Goal: Task Accomplishment & Management: Complete application form

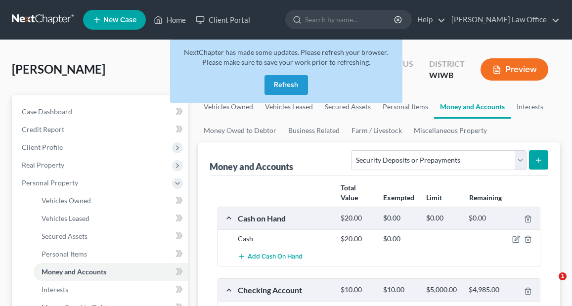
select select "security_deposits"
click at [289, 86] on button "Refresh" at bounding box center [285, 85] width 43 height 20
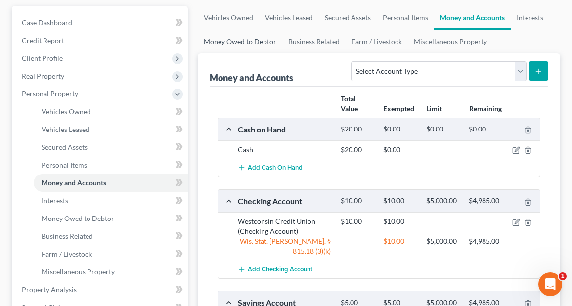
scroll to position [136, 0]
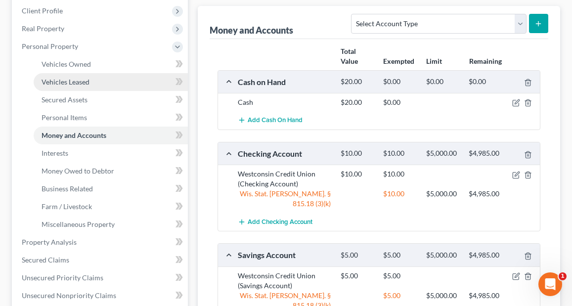
click at [57, 83] on span "Vehicles Leased" at bounding box center [66, 82] width 48 height 8
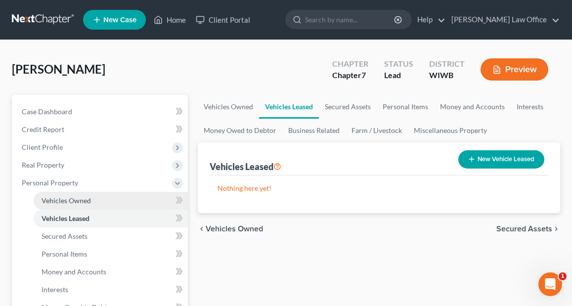
click at [73, 202] on span "Vehicles Owned" at bounding box center [66, 200] width 49 height 8
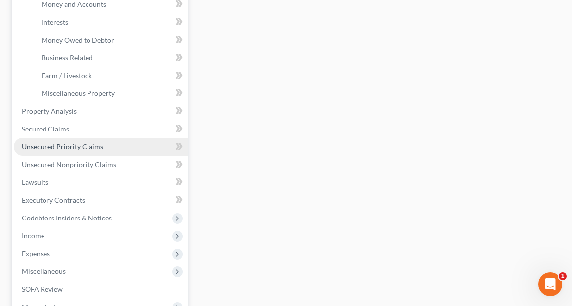
scroll to position [293, 0]
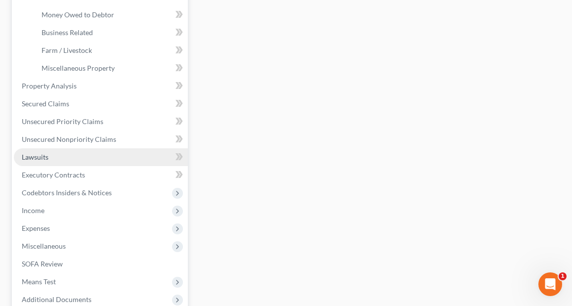
click at [42, 155] on span "Lawsuits" at bounding box center [35, 157] width 27 height 8
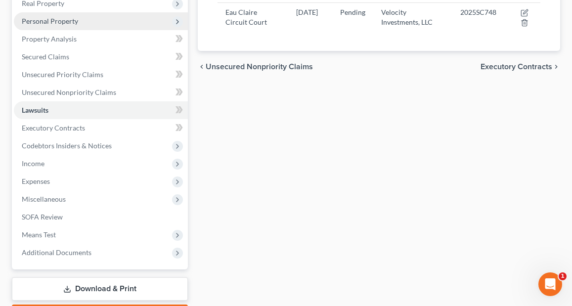
scroll to position [162, 0]
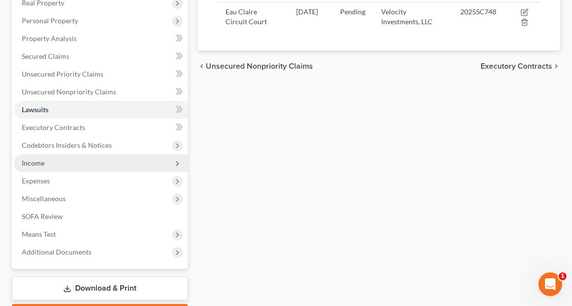
click at [51, 165] on span "Income" at bounding box center [101, 163] width 174 height 18
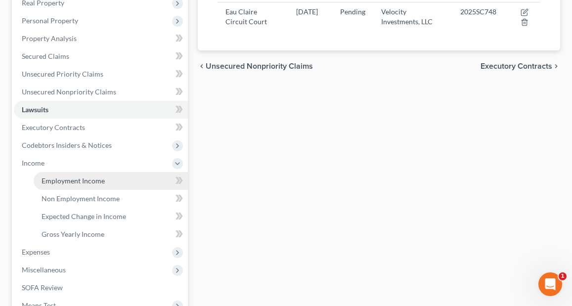
click at [57, 183] on span "Employment Income" at bounding box center [73, 180] width 63 height 8
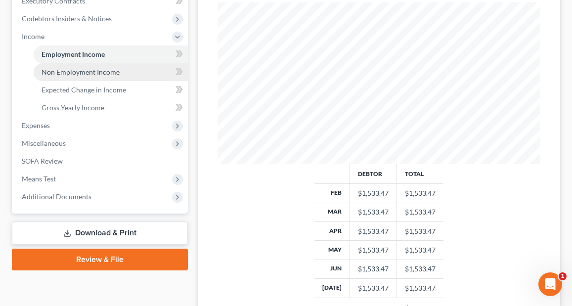
scroll to position [291, 0]
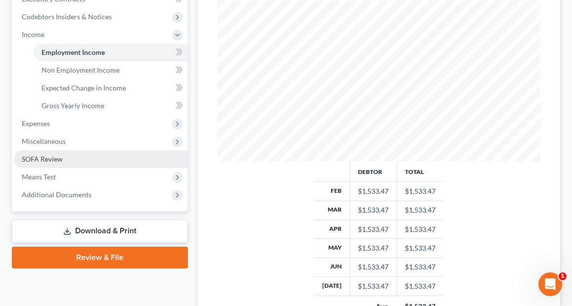
click at [47, 162] on span "SOFA Review" at bounding box center [42, 159] width 41 height 8
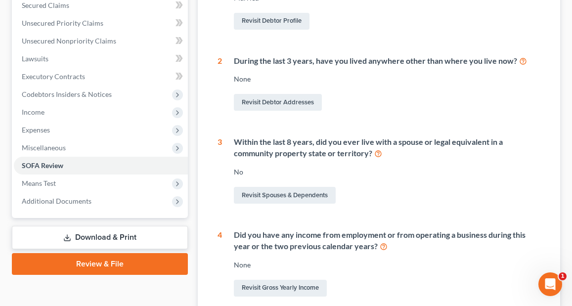
scroll to position [214, 0]
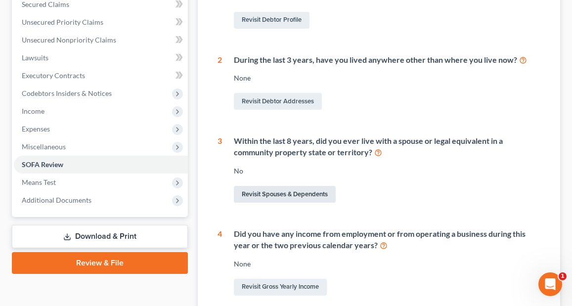
click at [323, 194] on link "Revisit Spouses & Dependents" at bounding box center [285, 194] width 102 height 17
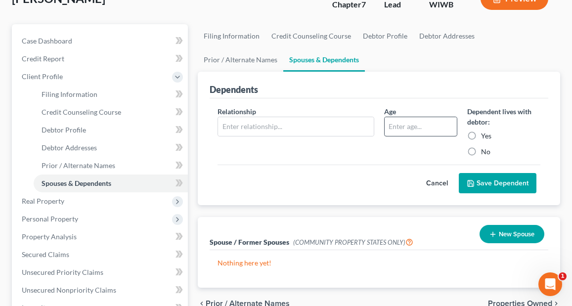
scroll to position [72, 0]
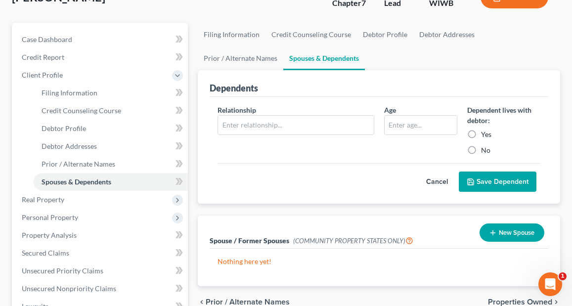
click at [509, 231] on button "New Spouse" at bounding box center [511, 232] width 65 height 18
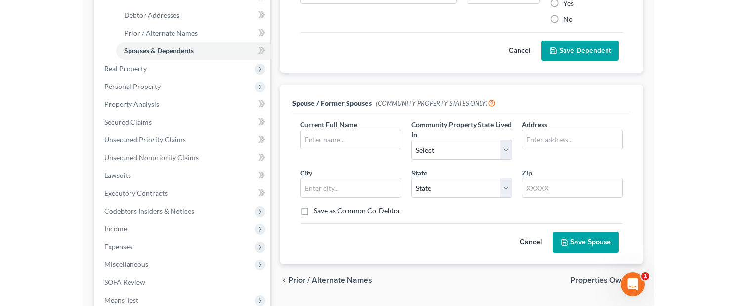
scroll to position [208, 0]
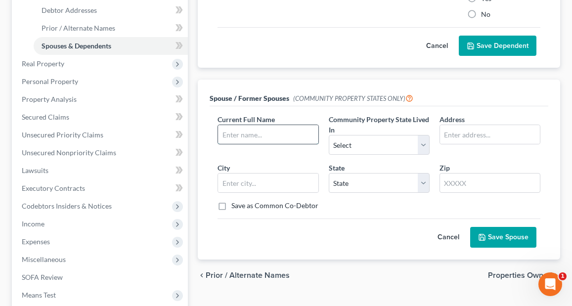
paste input "[PERSON_NAME]"
type input "[PERSON_NAME]"
select select "10"
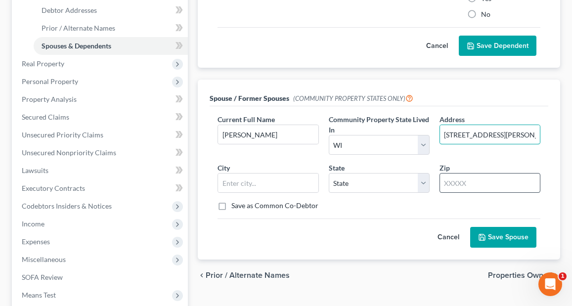
type input "[STREET_ADDRESS][PERSON_NAME]"
type input "4"
type input "54703"
type input "Eau Claire"
select select "52"
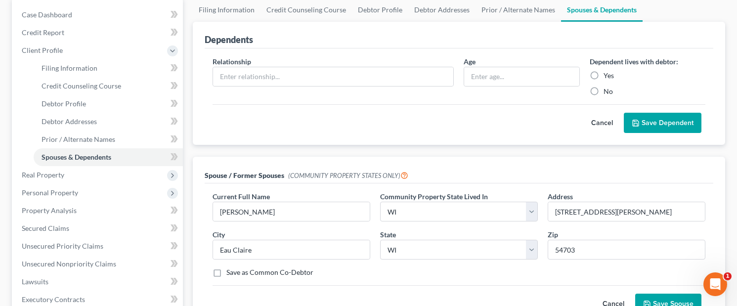
scroll to position [107, 0]
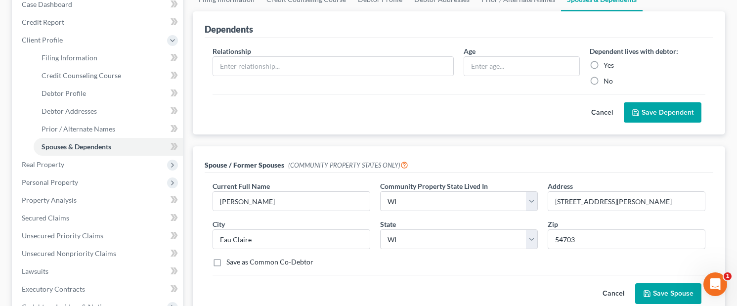
click at [571, 296] on button "Save Spouse" at bounding box center [668, 293] width 66 height 21
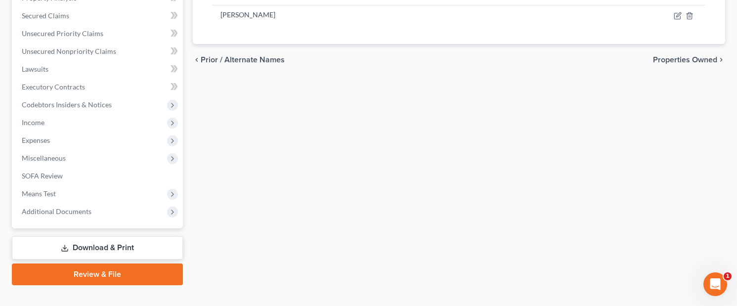
scroll to position [310, 0]
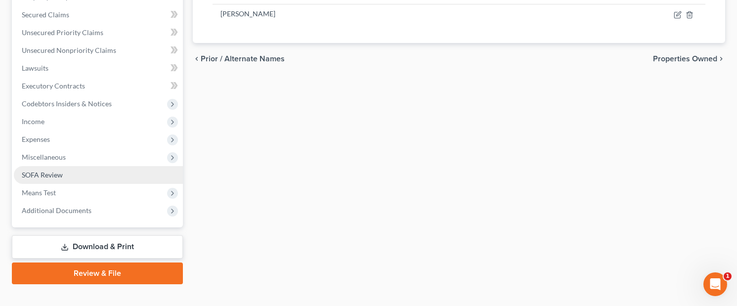
click at [39, 175] on span "SOFA Review" at bounding box center [42, 175] width 41 height 8
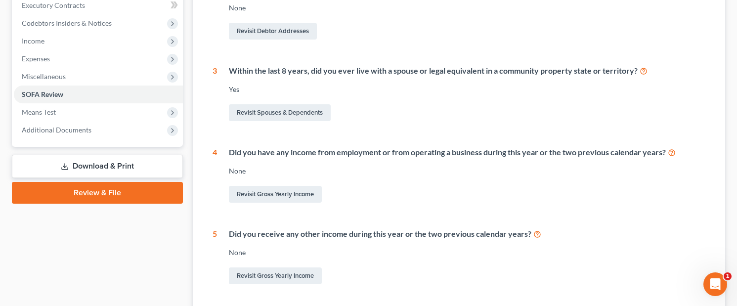
scroll to position [285, 0]
click at [294, 191] on link "Revisit Gross Yearly Income" at bounding box center [275, 193] width 93 height 17
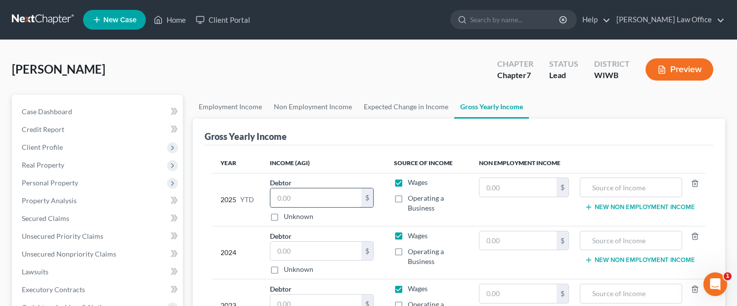
click at [302, 193] on input "text" at bounding box center [315, 197] width 91 height 19
paste input "20,890.60"
type input "20,890.60"
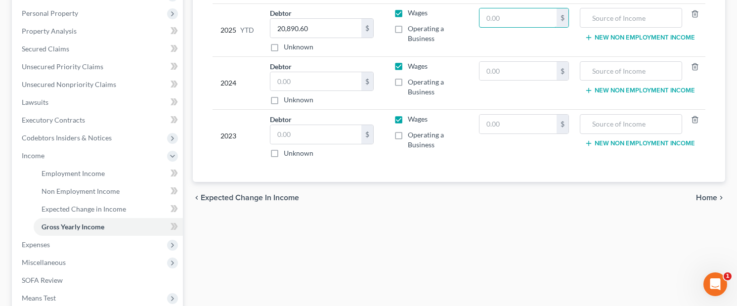
scroll to position [182, 0]
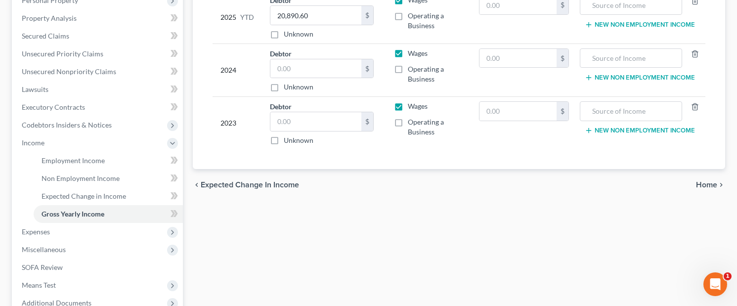
click at [571, 181] on span "Home" at bounding box center [706, 185] width 21 height 8
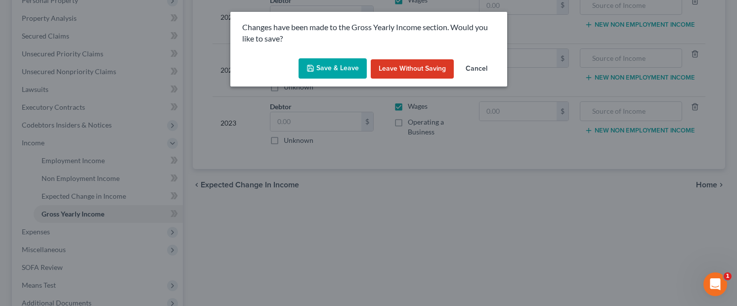
click at [328, 64] on button "Save & Leave" at bounding box center [333, 68] width 68 height 21
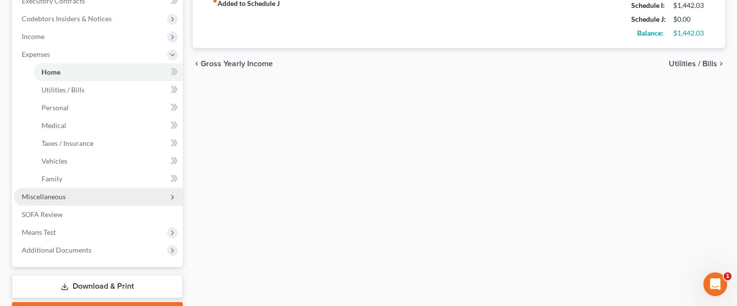
scroll to position [293, 0]
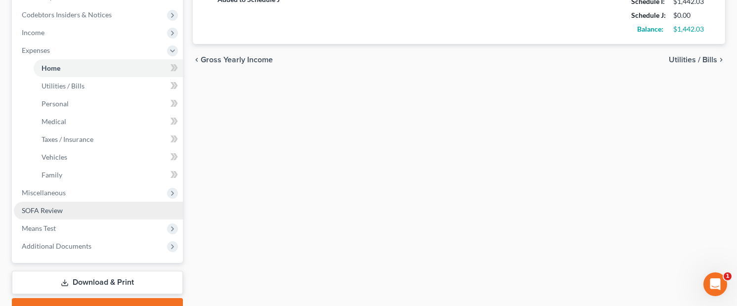
click at [45, 212] on span "SOFA Review" at bounding box center [42, 210] width 41 height 8
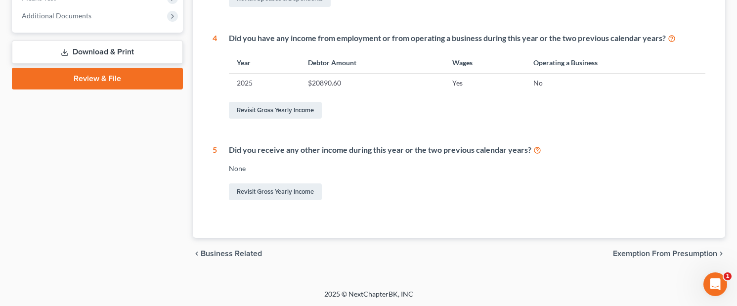
scroll to position [397, 0]
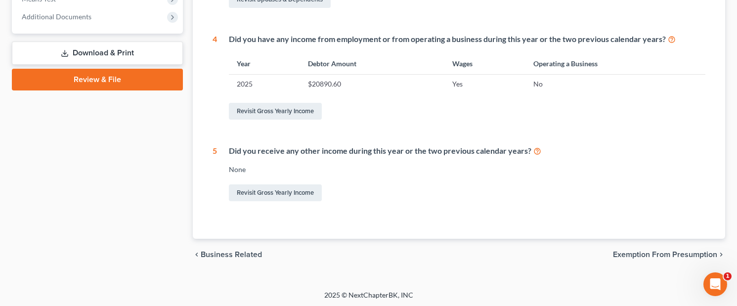
click at [571, 253] on span "Exemption from Presumption" at bounding box center [665, 255] width 104 height 8
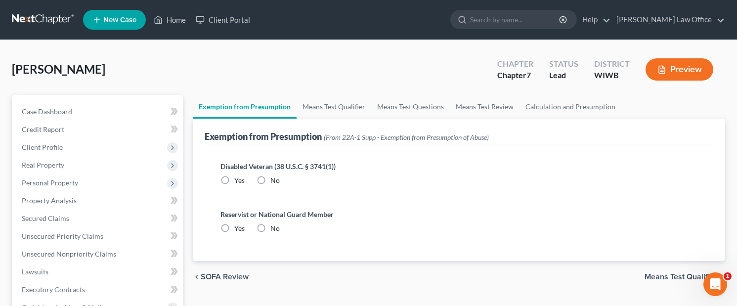
scroll to position [10, 0]
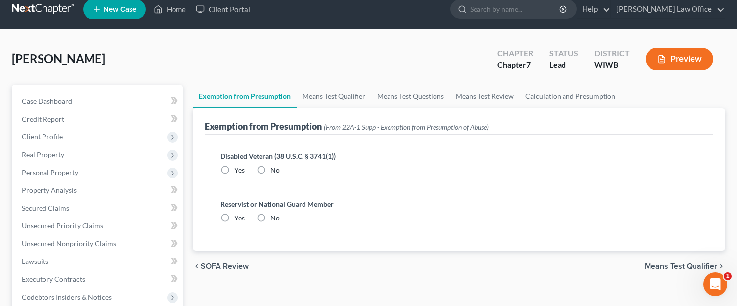
click at [270, 169] on label "No" at bounding box center [274, 170] width 9 height 10
click at [274, 169] on input "No" at bounding box center [277, 168] width 6 height 6
radio input "true"
click at [270, 219] on label "No" at bounding box center [274, 218] width 9 height 10
click at [274, 219] on input "No" at bounding box center [277, 216] width 6 height 6
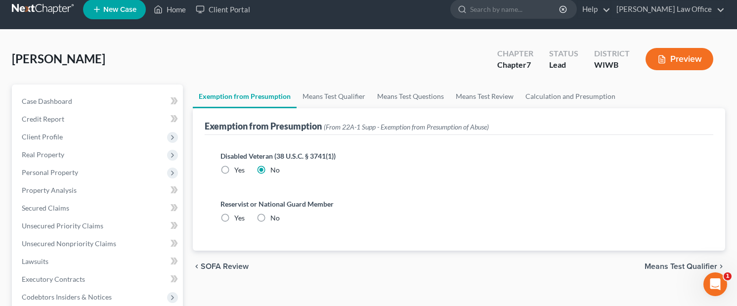
radio input "true"
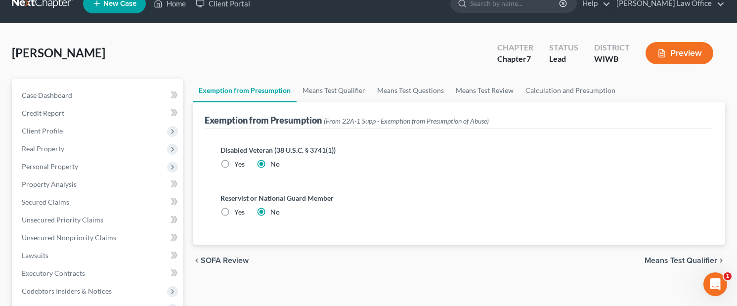
click at [571, 259] on span "Means Test Qualifier" at bounding box center [681, 261] width 73 height 8
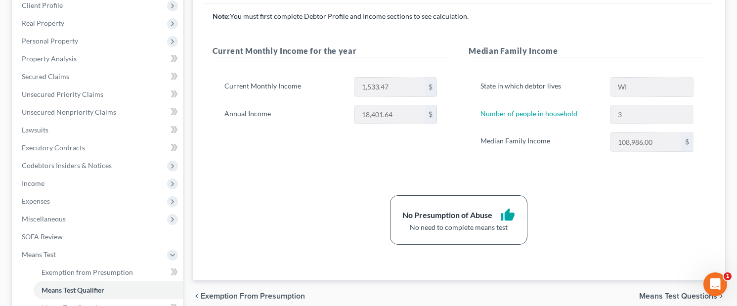
scroll to position [147, 0]
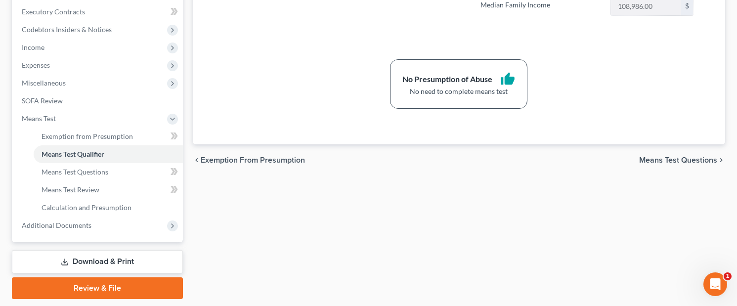
click at [571, 159] on span "Means Test Questions" at bounding box center [678, 160] width 78 height 8
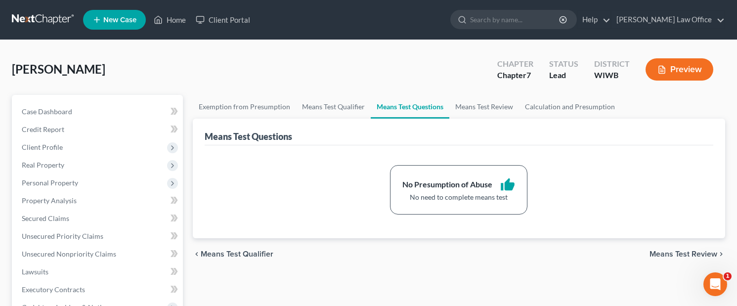
click at [571, 255] on span "Means Test Review" at bounding box center [683, 254] width 68 height 8
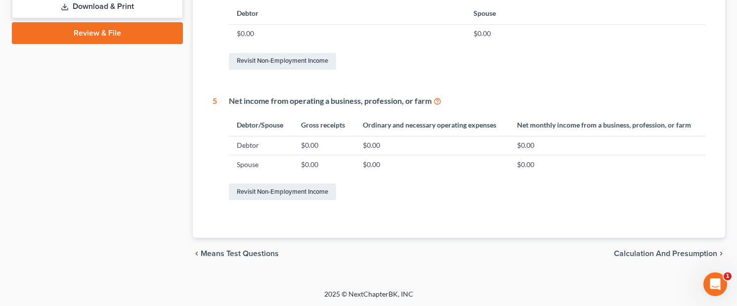
scroll to position [532, 0]
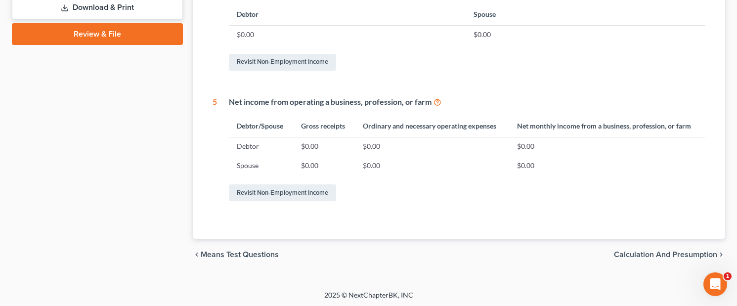
click at [571, 253] on span "Calculation and Presumption" at bounding box center [665, 255] width 103 height 8
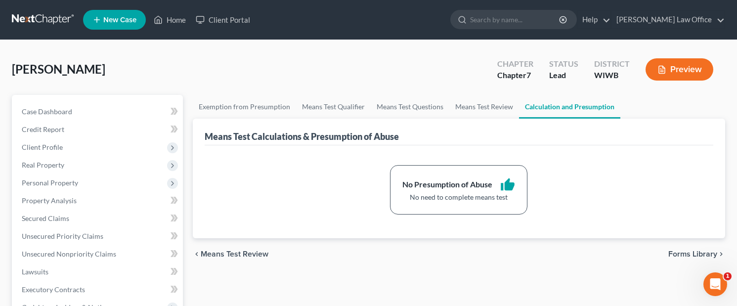
click at [571, 255] on span "Forms Library" at bounding box center [692, 254] width 49 height 8
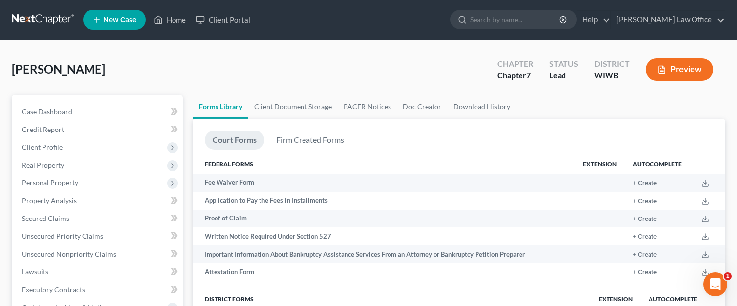
click at [571, 255] on td at bounding box center [708, 254] width 36 height 18
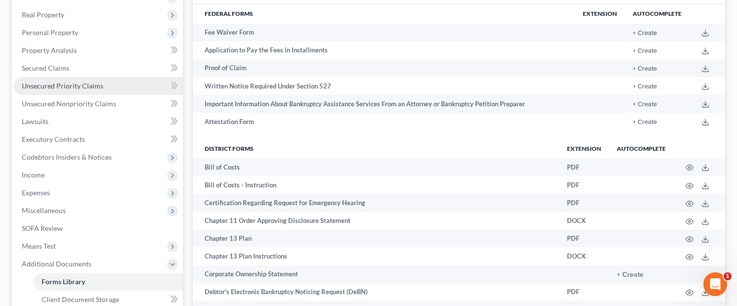
scroll to position [173, 0]
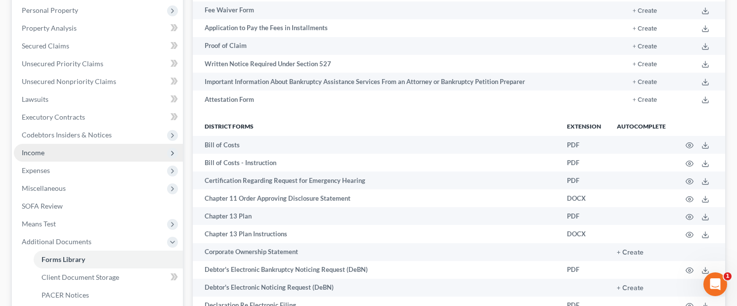
click at [59, 154] on span "Income" at bounding box center [98, 153] width 169 height 18
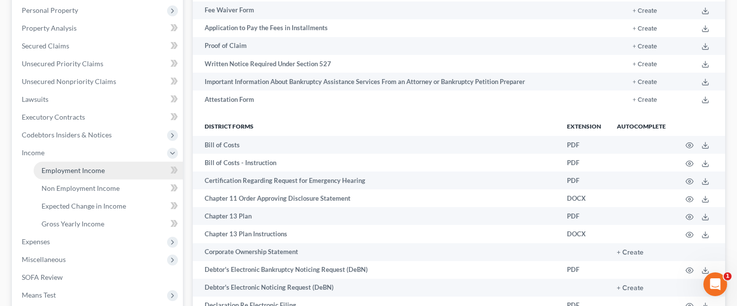
click at [69, 172] on span "Employment Income" at bounding box center [73, 170] width 63 height 8
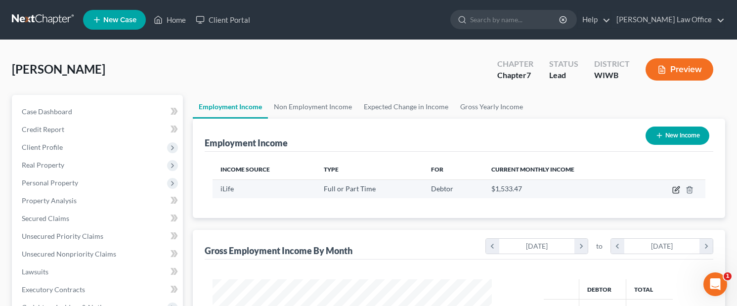
click at [571, 191] on icon "button" at bounding box center [677, 188] width 4 height 4
select select "0"
select select "52"
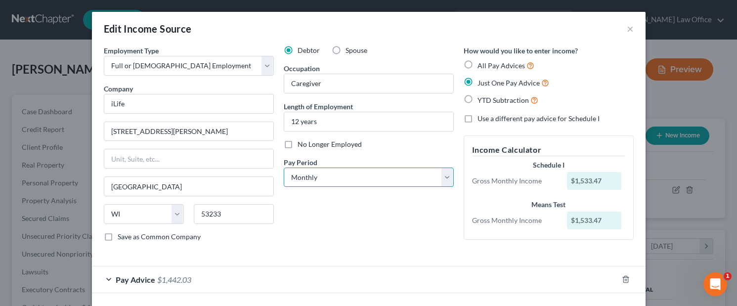
select select "2"
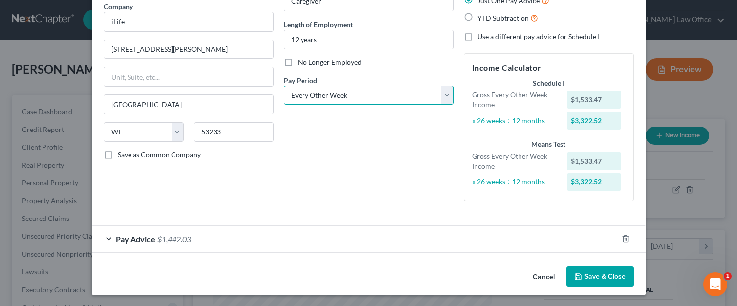
scroll to position [82, 0]
click at [571, 276] on button "Save & Close" at bounding box center [599, 277] width 67 height 21
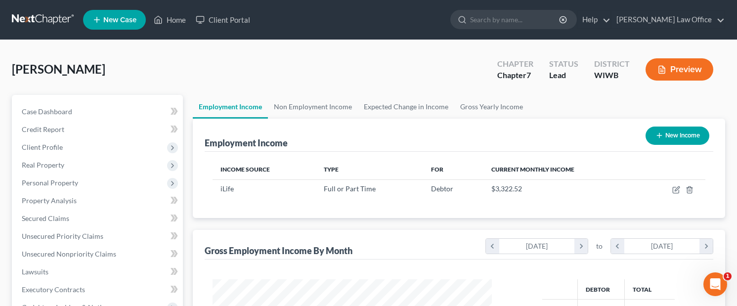
scroll to position [0, 0]
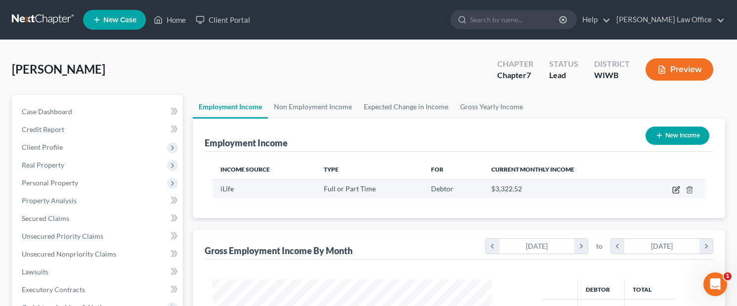
click at [571, 191] on icon "button" at bounding box center [677, 188] width 4 height 4
select select "0"
select select "52"
select select "2"
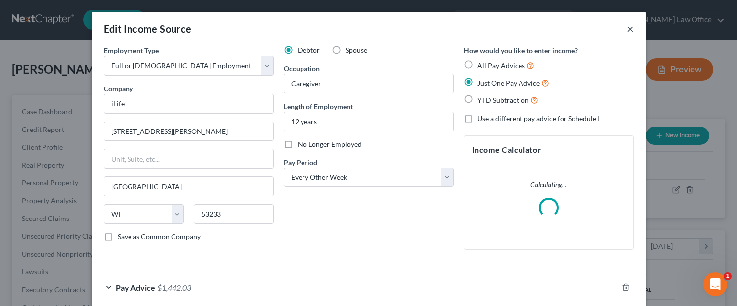
click at [571, 33] on button "×" at bounding box center [630, 29] width 7 height 12
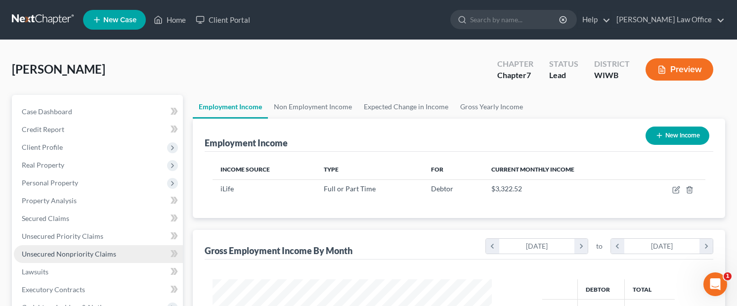
click at [58, 254] on span "Unsecured Nonpriority Claims" at bounding box center [69, 254] width 94 height 8
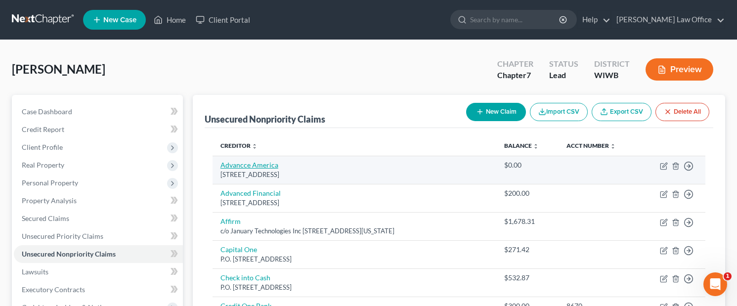
click at [261, 168] on link "Advancce America" at bounding box center [249, 165] width 58 height 8
select select "37"
select select "10"
select select "0"
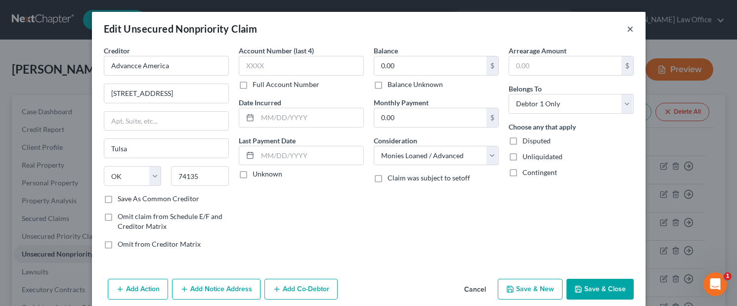
click at [571, 30] on button "×" at bounding box center [630, 29] width 7 height 12
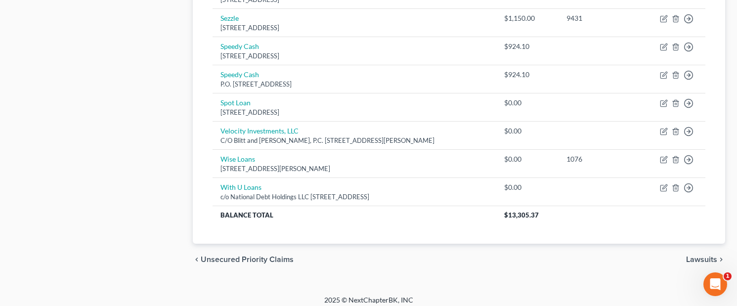
scroll to position [653, 0]
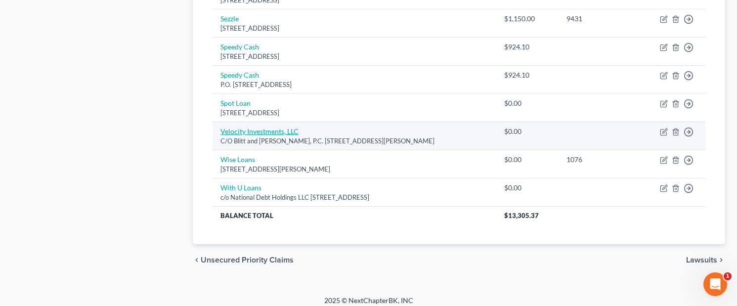
click at [281, 127] on link "Velocity Investments, LLC" at bounding box center [259, 131] width 78 height 8
select select "52"
select select "10"
select select "0"
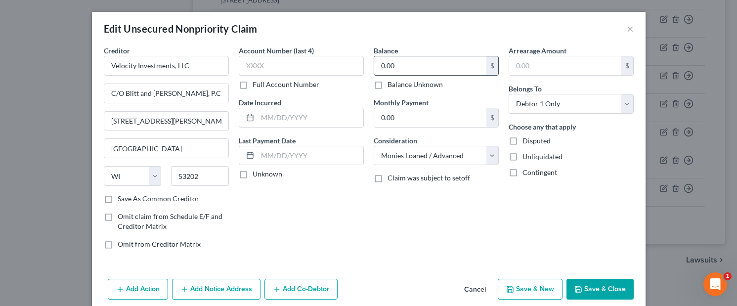
click at [404, 61] on input "0.00" at bounding box center [430, 65] width 112 height 19
paste input "1,918.77"
type input "1,918.77"
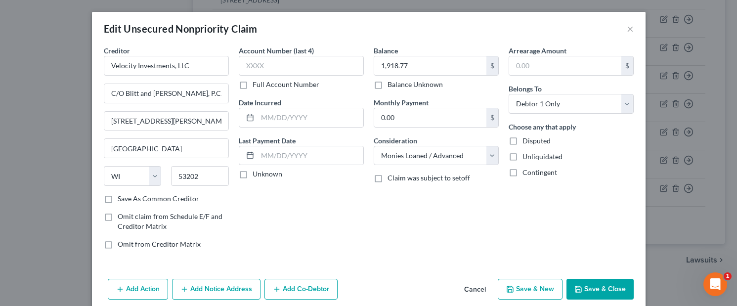
click at [571, 292] on button "Save & Close" at bounding box center [599, 289] width 67 height 21
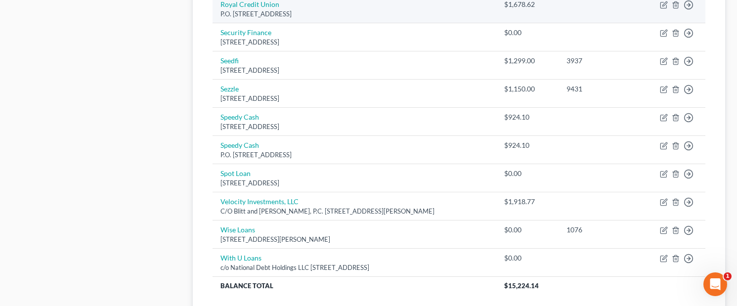
scroll to position [584, 0]
